Goal: Find specific page/section: Find specific page/section

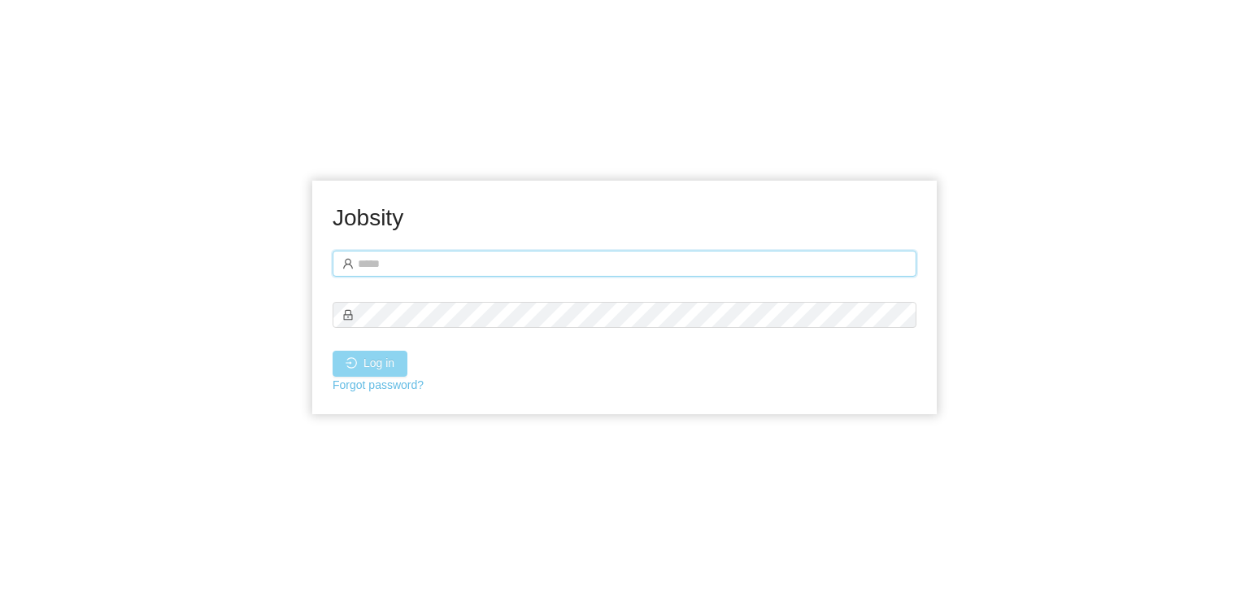
type input "**********"
click at [382, 372] on button "Log in" at bounding box center [370, 363] width 75 height 26
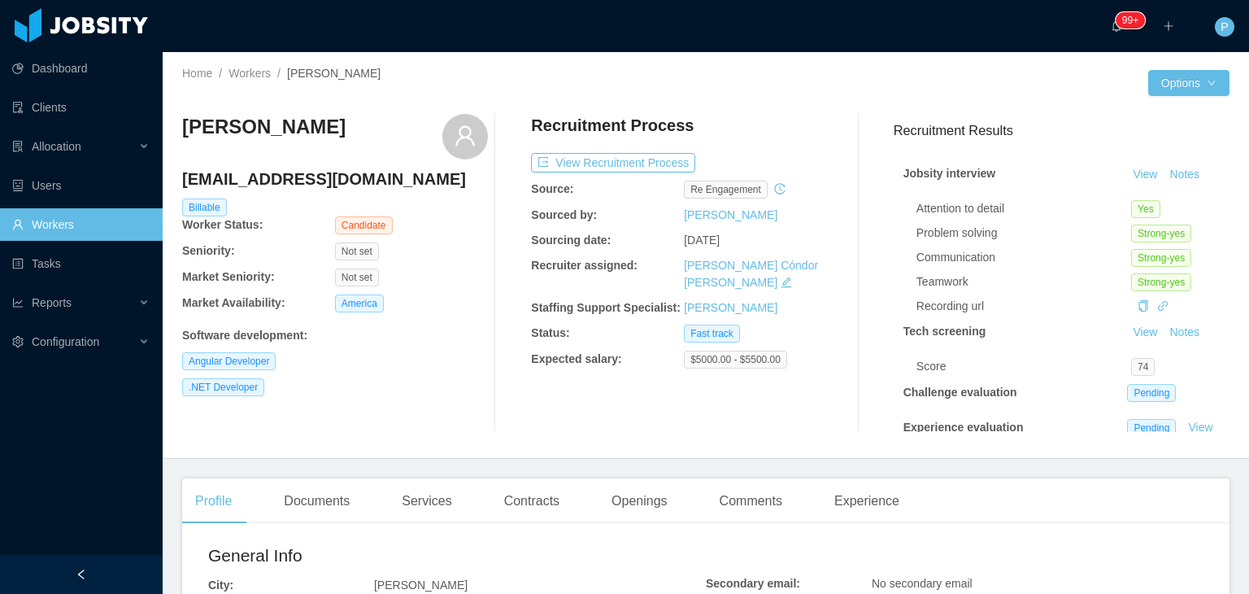
click at [348, 414] on div "[PERSON_NAME] [EMAIL_ADDRESS][DOMAIN_NAME] Billable Worker Status: Candidate Se…" at bounding box center [335, 273] width 306 height 318
click at [333, 501] on div "Documents" at bounding box center [317, 501] width 92 height 46
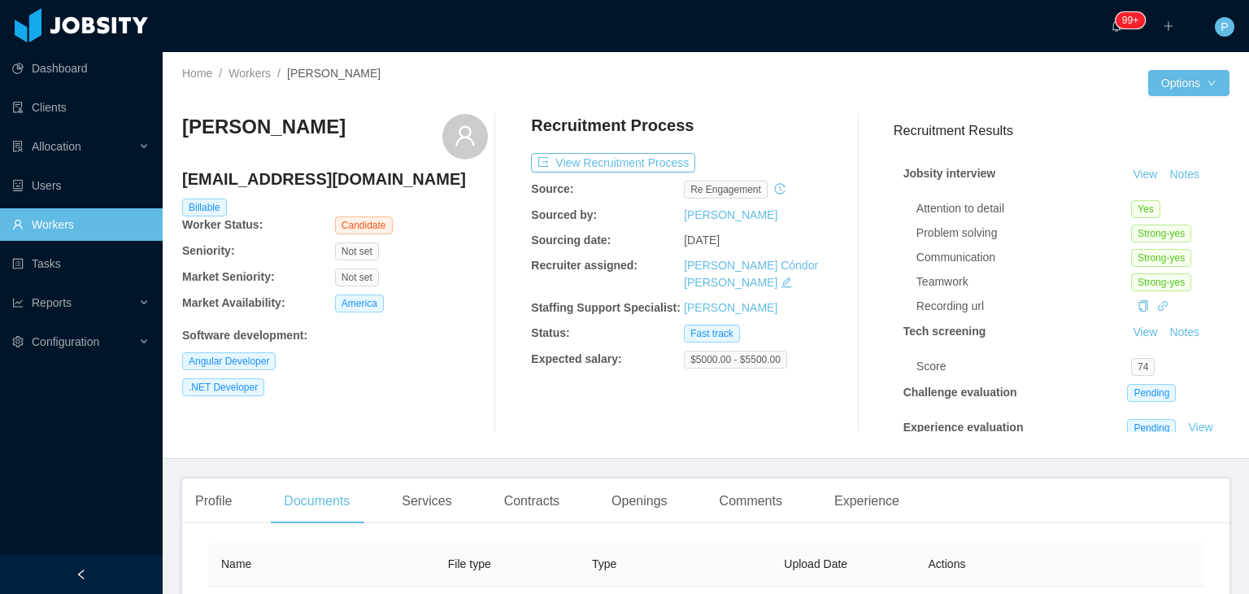
click at [372, 437] on div "[PERSON_NAME] [EMAIL_ADDRESS][DOMAIN_NAME] Billable Worker Status: Candidate Se…" at bounding box center [705, 273] width 1047 height 344
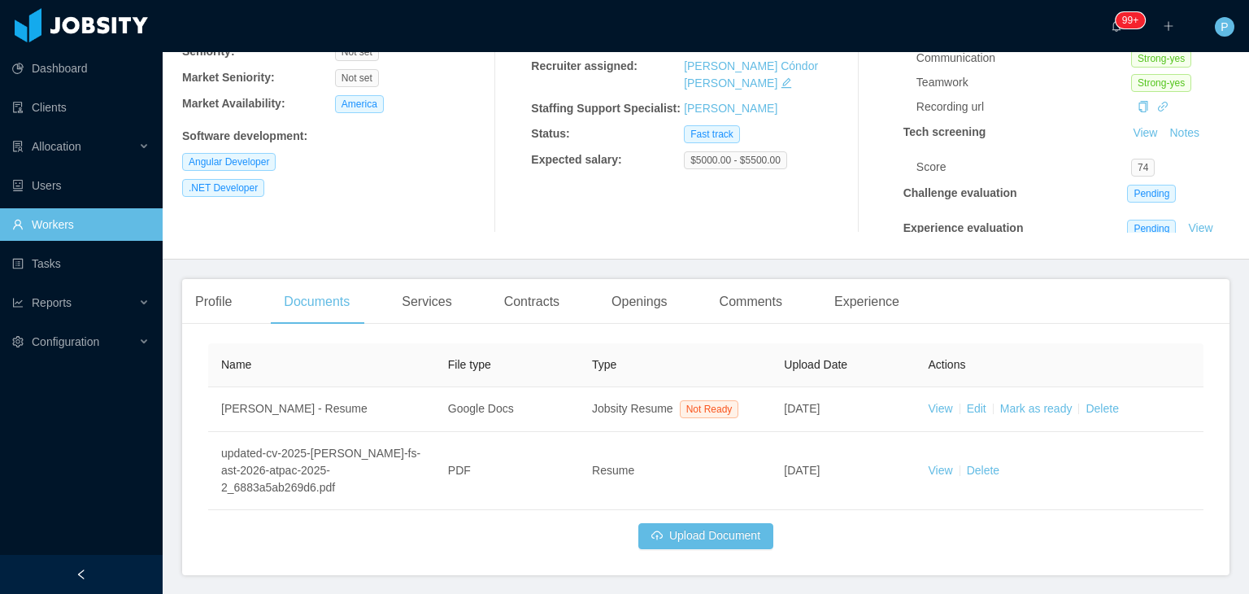
scroll to position [255, 0]
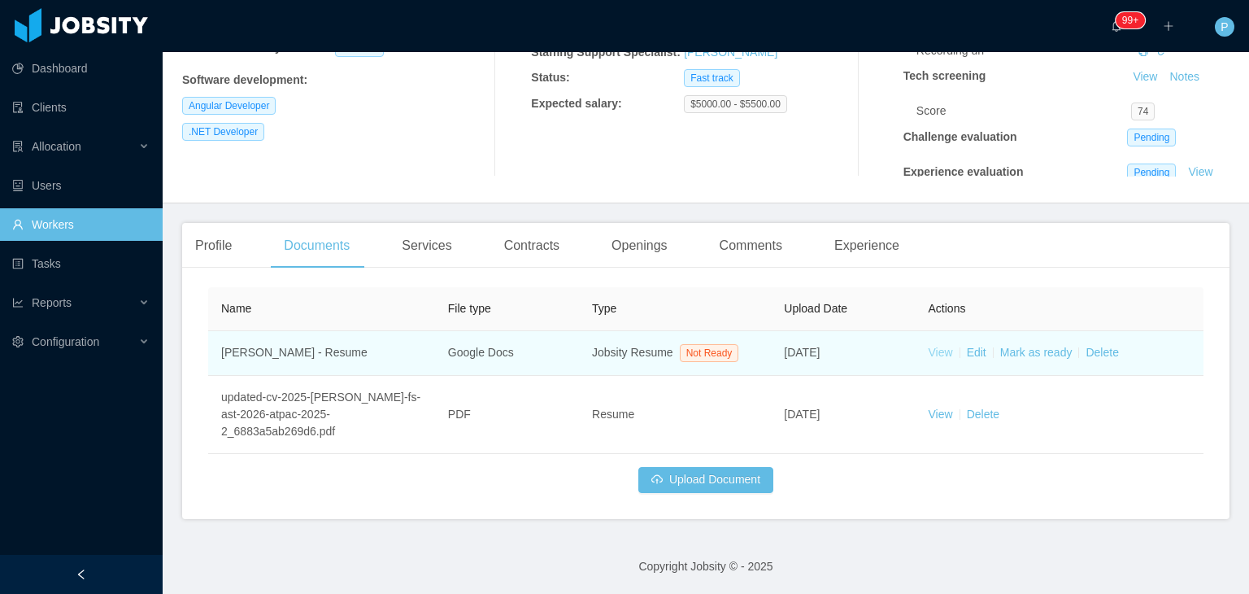
click at [930, 347] on link "View" at bounding box center [940, 352] width 24 height 13
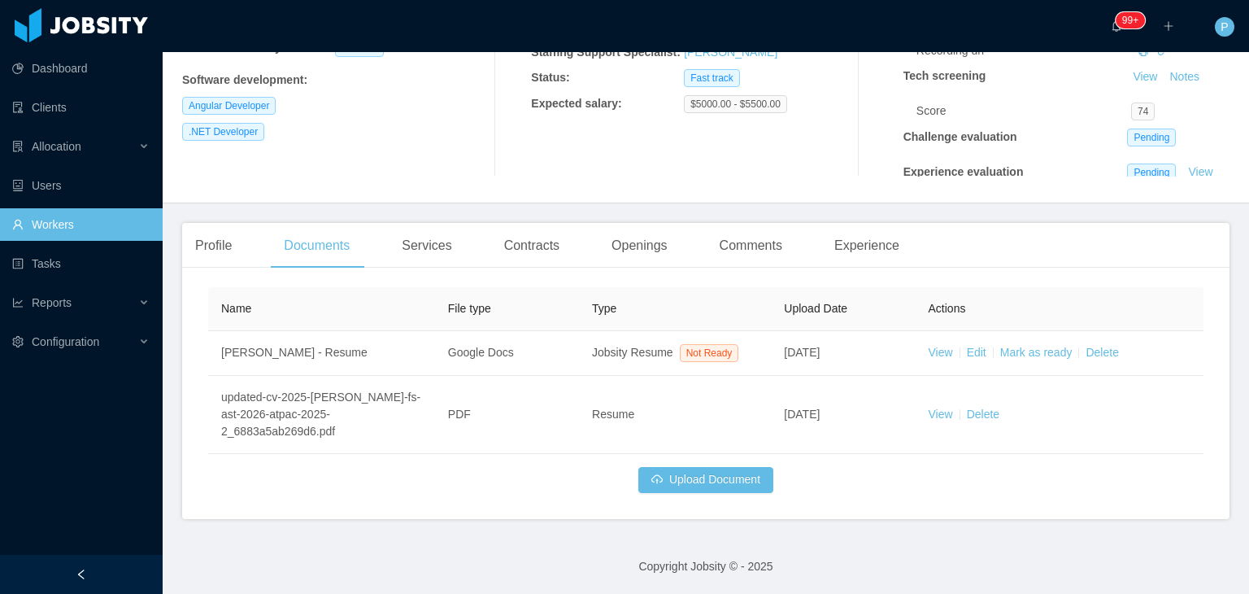
click at [459, 85] on div "Software development :" at bounding box center [335, 80] width 306 height 17
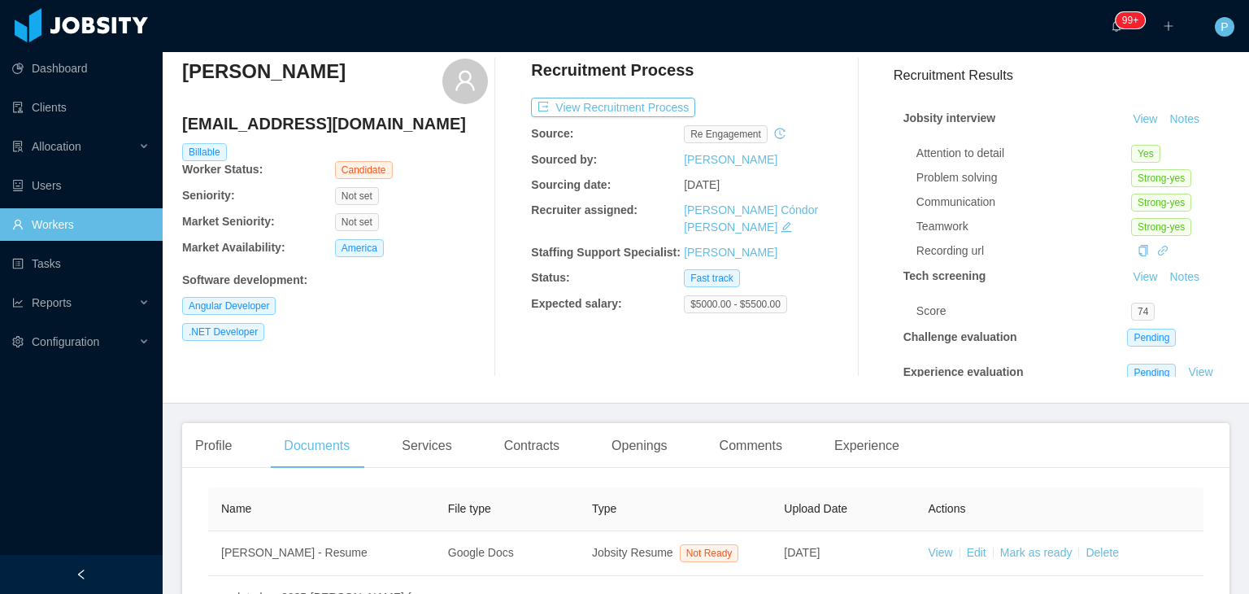
scroll to position [0, 0]
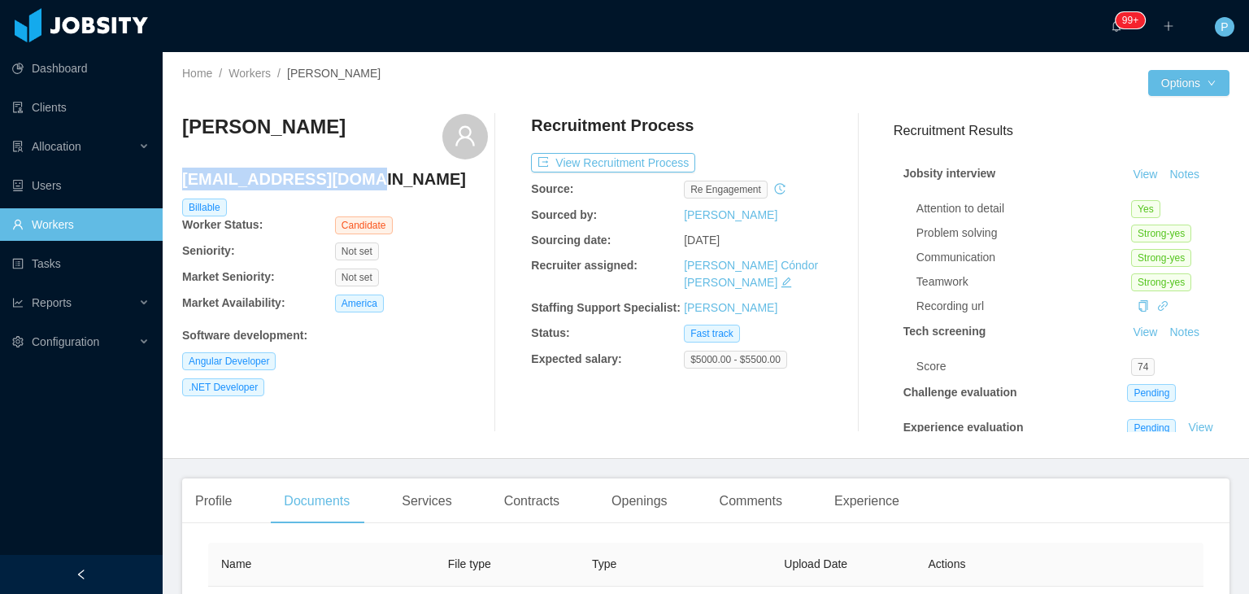
drag, startPoint x: 366, startPoint y: 180, endPoint x: 183, endPoint y: 183, distance: 183.0
click at [183, 183] on h4 "[EMAIL_ADDRESS][DOMAIN_NAME]" at bounding box center [335, 178] width 306 height 23
copy h4 "[EMAIL_ADDRESS][DOMAIN_NAME]"
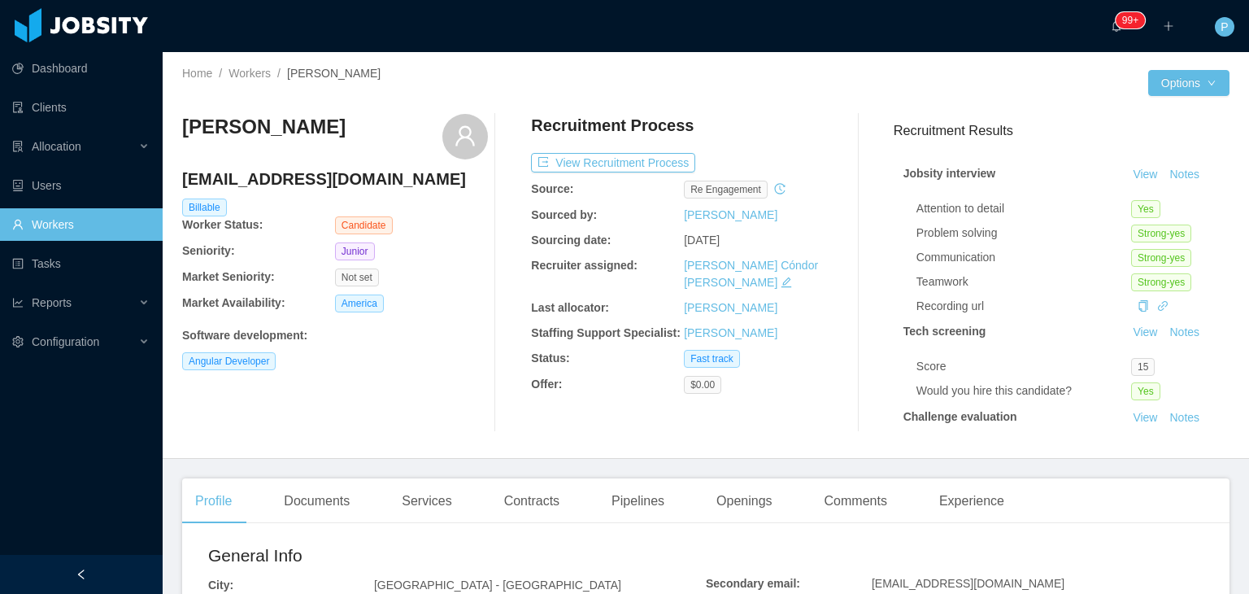
click at [441, 363] on div "Angular Developer" at bounding box center [335, 361] width 306 height 18
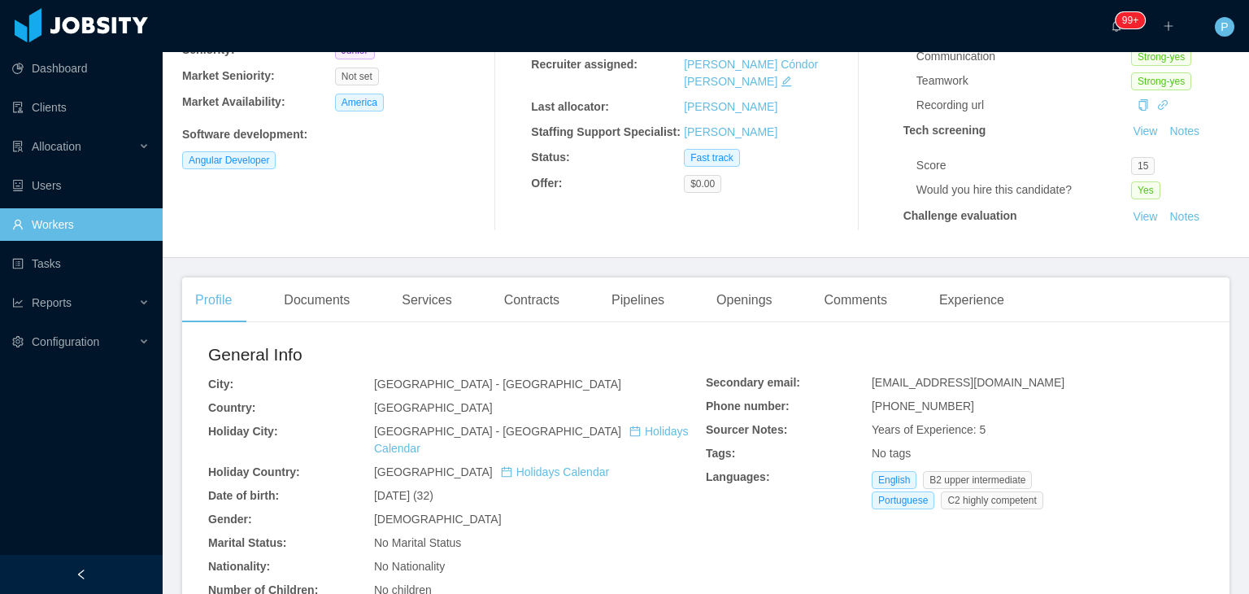
scroll to position [260, 0]
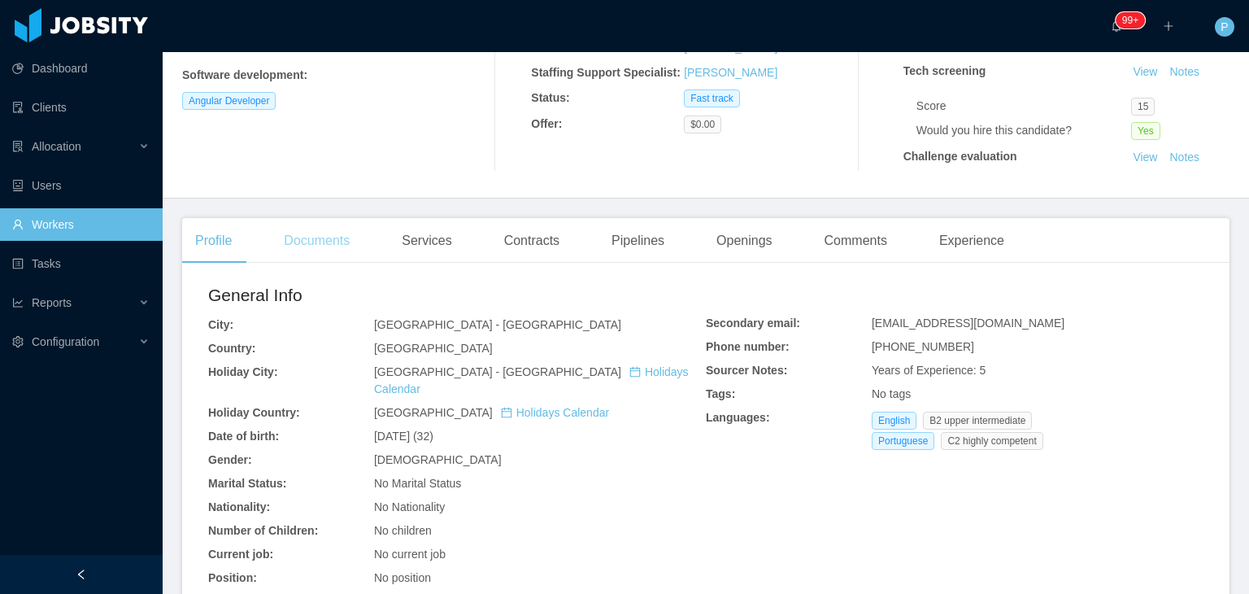
click at [316, 251] on div "Documents" at bounding box center [317, 241] width 92 height 46
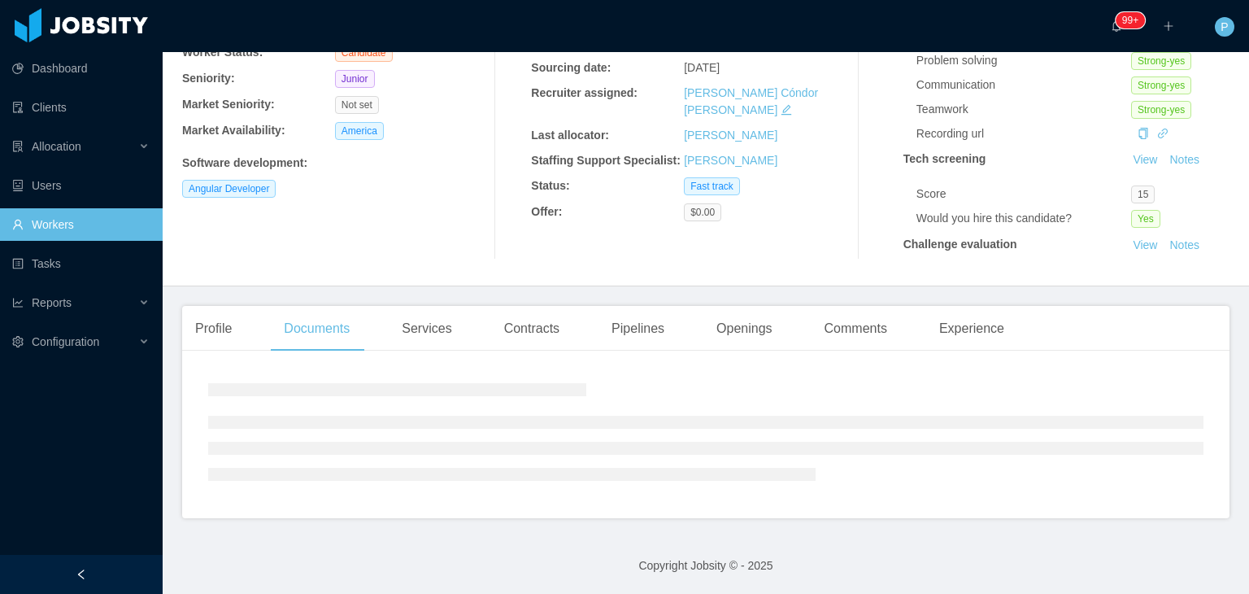
click at [387, 191] on div "Angular Developer" at bounding box center [335, 189] width 306 height 18
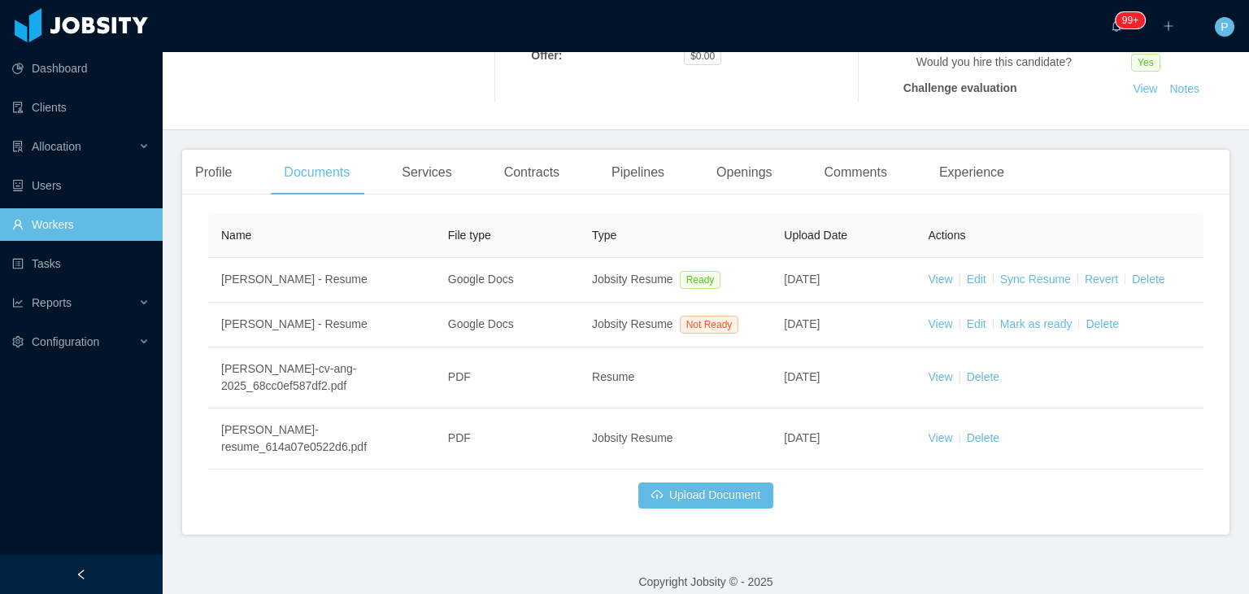
scroll to position [344, 0]
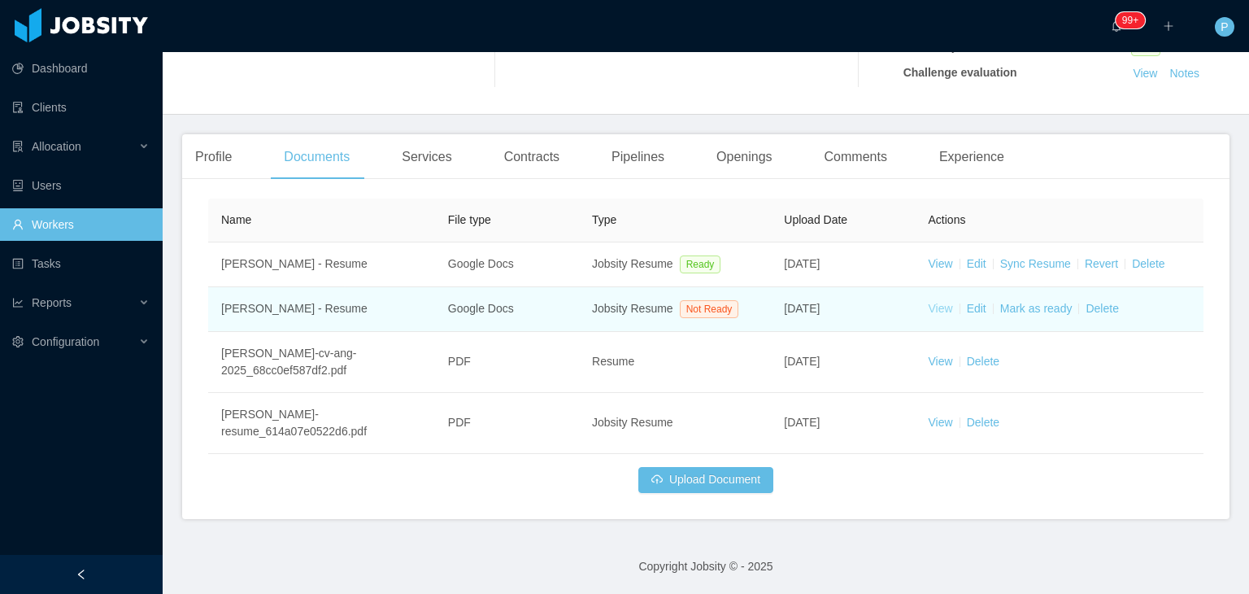
click at [928, 307] on link "View" at bounding box center [940, 308] width 24 height 13
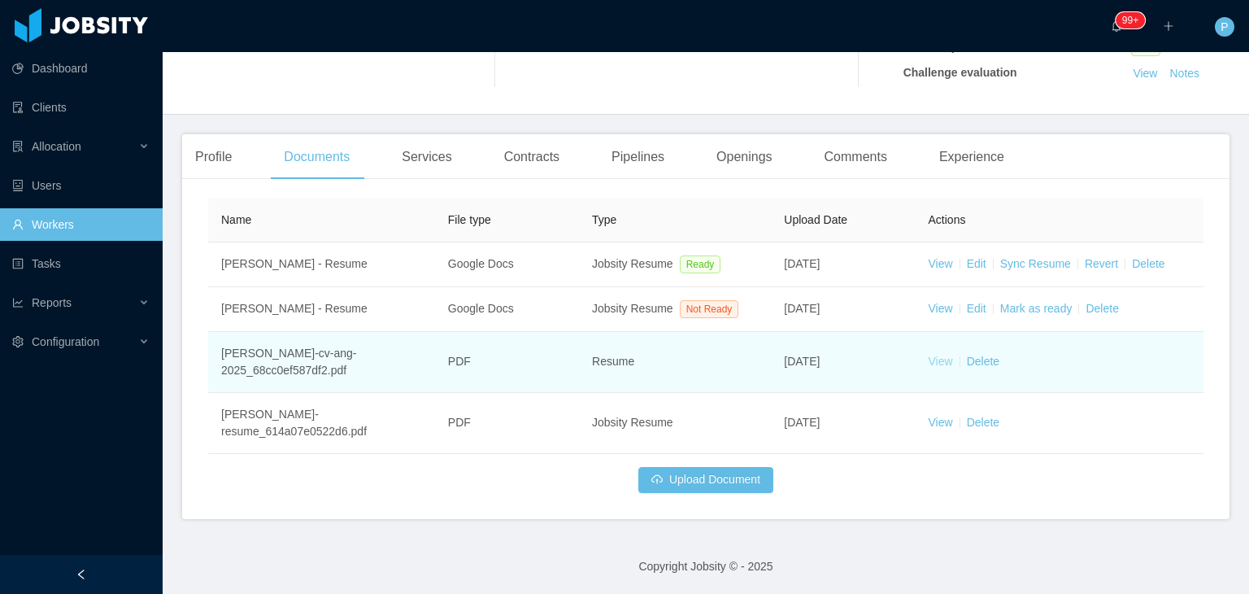
click at [942, 363] on link "View" at bounding box center [940, 360] width 24 height 13
